Goal: Find specific page/section: Find specific page/section

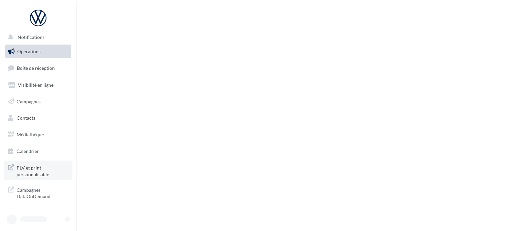
click at [46, 175] on span "PLV et print personnalisable" at bounding box center [43, 170] width 52 height 14
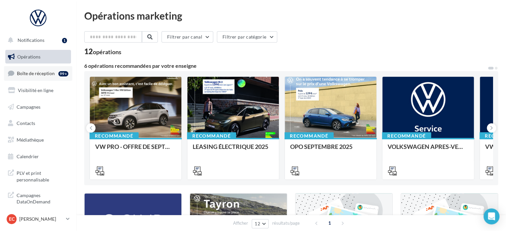
click at [53, 71] on span "Boîte de réception" at bounding box center [36, 73] width 38 height 6
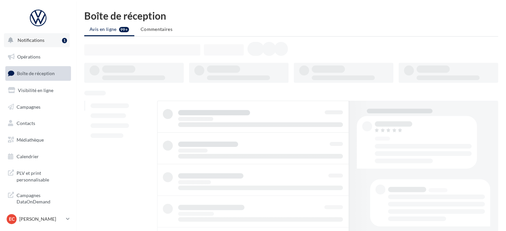
click at [41, 43] on button "Notifications 1" at bounding box center [37, 40] width 66 height 14
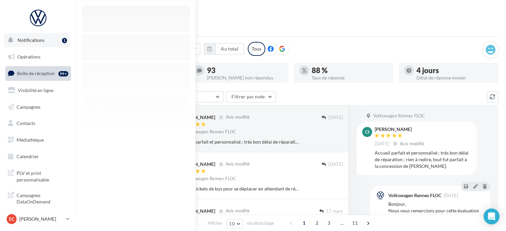
click at [44, 43] on button "Notifications 1" at bounding box center [37, 40] width 66 height 14
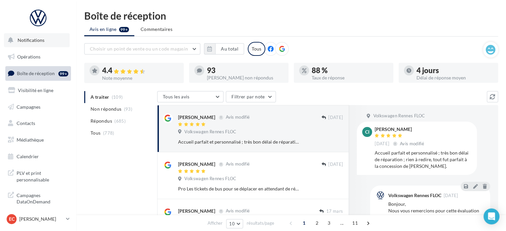
click at [44, 43] on button "Notifications" at bounding box center [37, 40] width 66 height 14
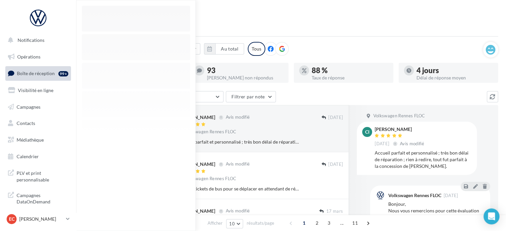
click at [51, 75] on span "Boîte de réception" at bounding box center [36, 73] width 38 height 6
